Goal: Find specific page/section: Find specific page/section

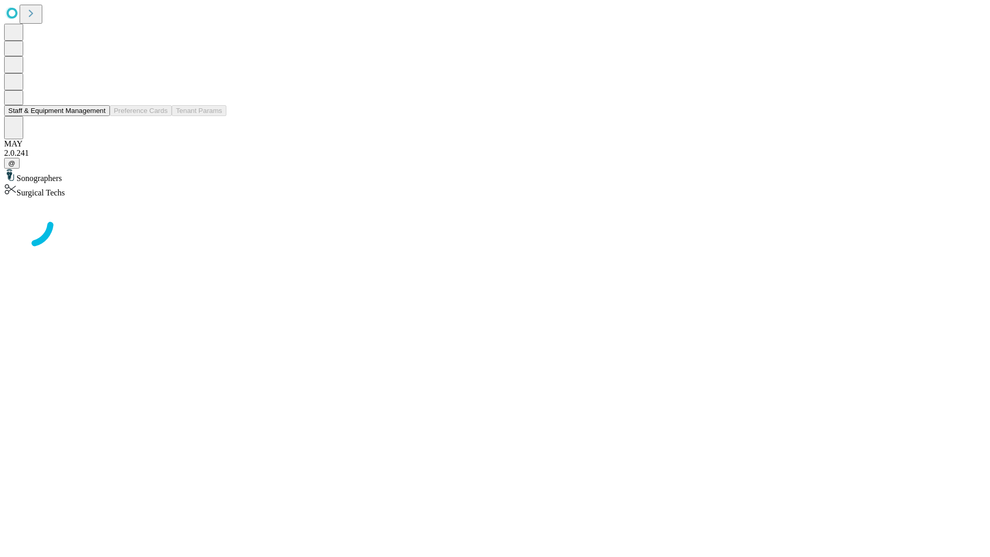
click at [99, 116] on button "Staff & Equipment Management" at bounding box center [57, 110] width 106 height 11
